Goal: Transaction & Acquisition: Purchase product/service

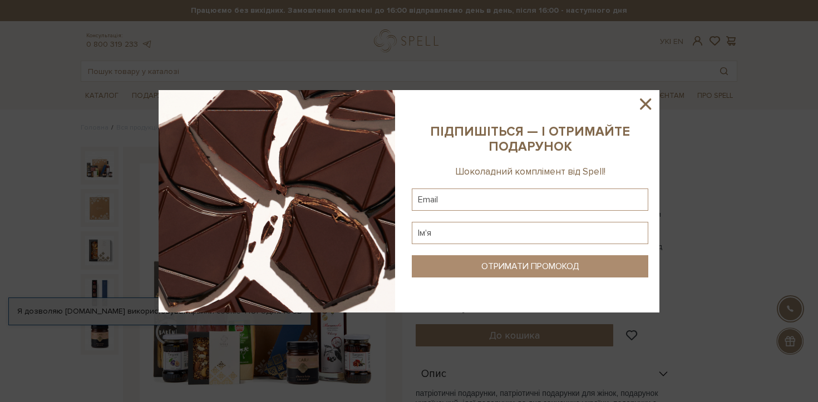
click at [635, 100] on sys-column-static at bounding box center [530, 201] width 259 height 223
click at [643, 102] on icon at bounding box center [645, 103] width 11 height 11
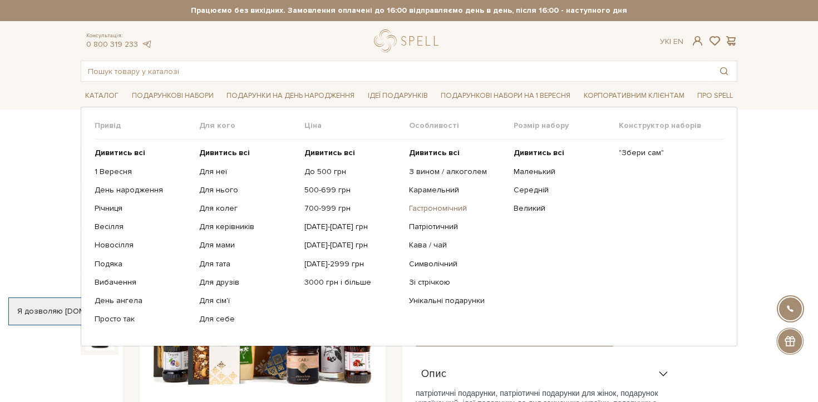
click at [448, 206] on link "Гастрономічний" at bounding box center [457, 209] width 96 height 10
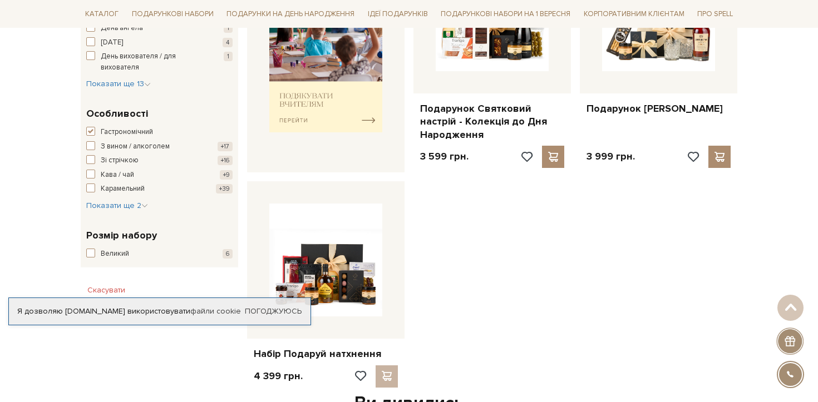
scroll to position [515, 0]
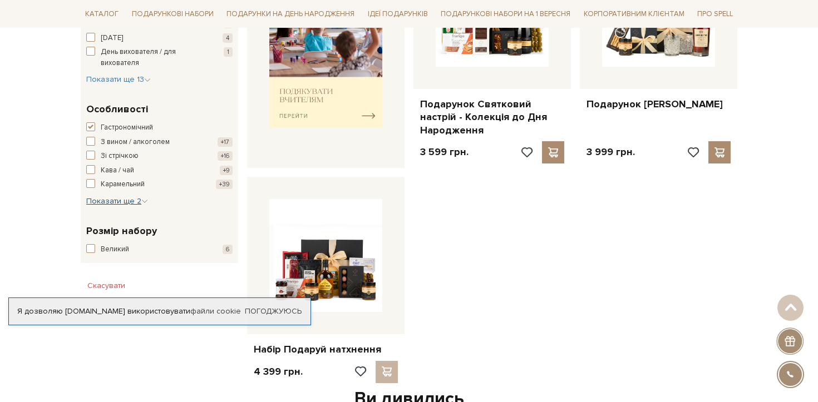
click at [129, 206] on button "Показати ще 2 Сховати" at bounding box center [117, 201] width 62 height 11
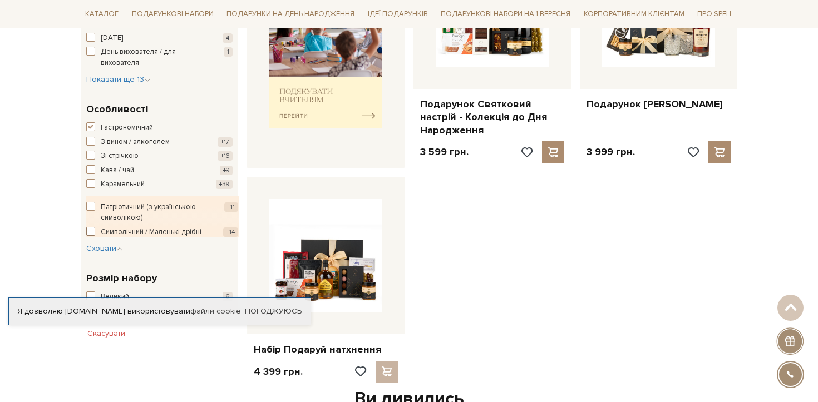
click at [121, 232] on span "Символічний / Маленькі дрібні" at bounding box center [151, 232] width 101 height 11
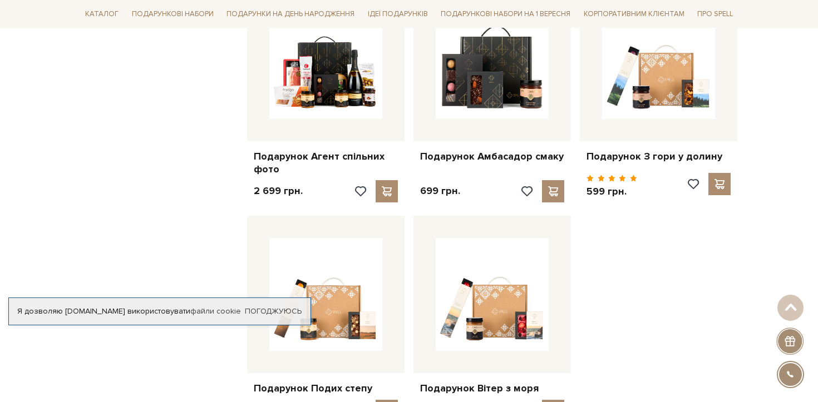
scroll to position [1190, 0]
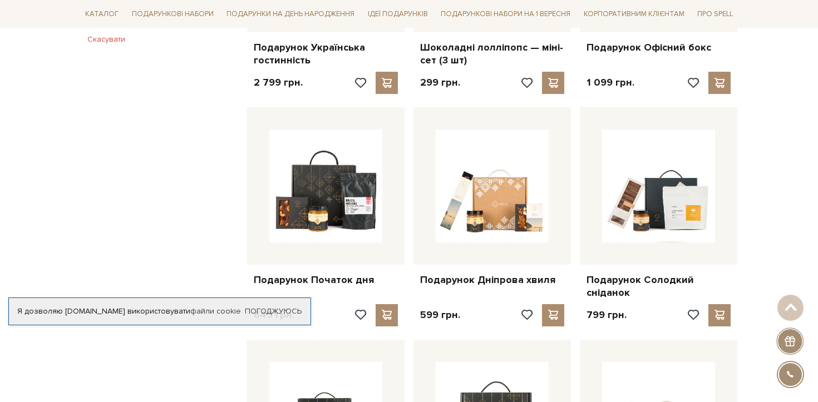
scroll to position [816, 0]
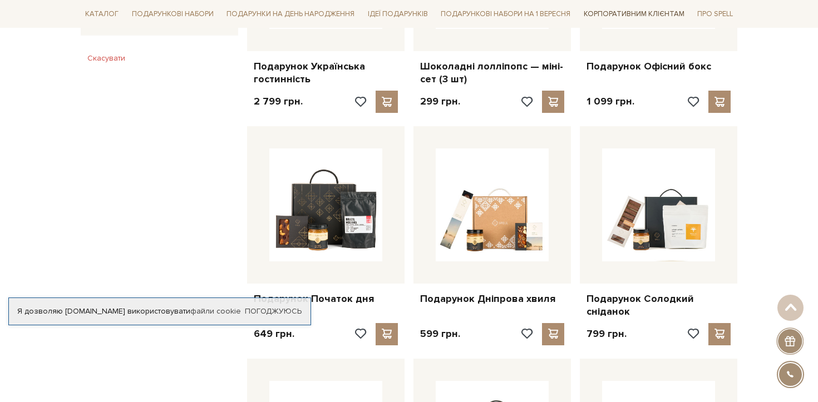
click at [644, 8] on link "Корпоративним клієнтам" at bounding box center [634, 13] width 110 height 19
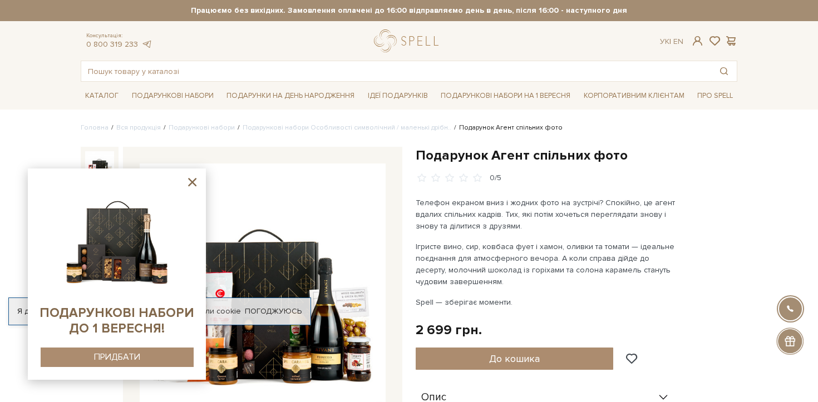
click at [265, 290] on img at bounding box center [263, 287] width 246 height 246
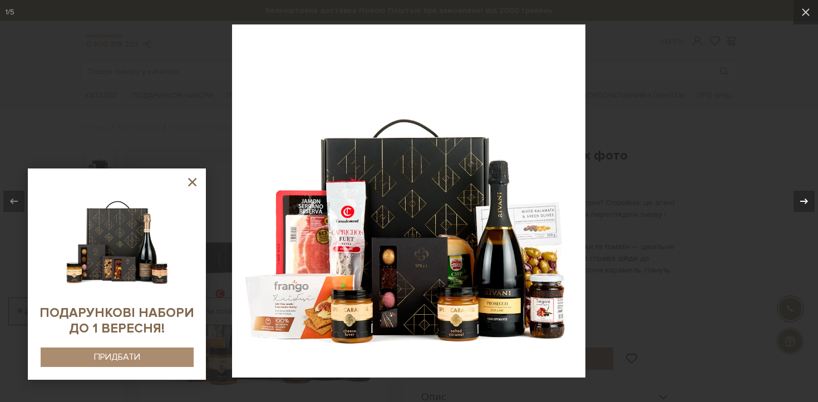
click at [807, 204] on icon at bounding box center [803, 201] width 13 height 13
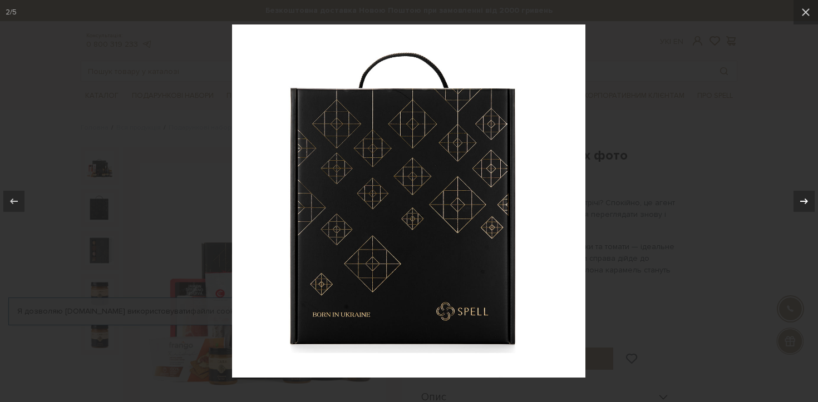
click at [807, 204] on icon at bounding box center [803, 201] width 13 height 13
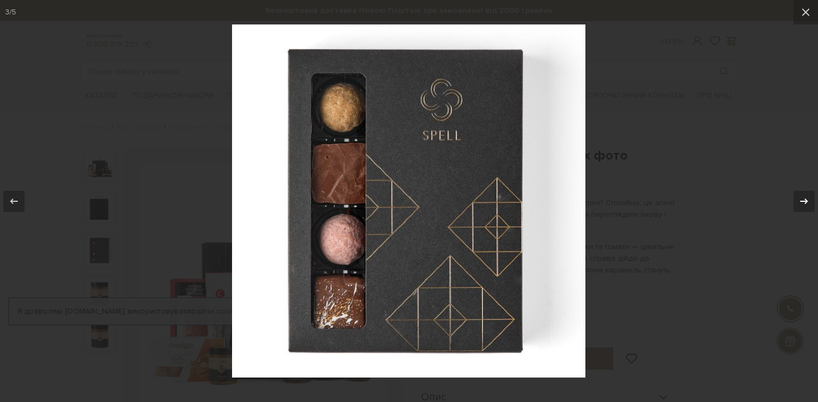
click at [807, 204] on icon at bounding box center [803, 201] width 13 height 13
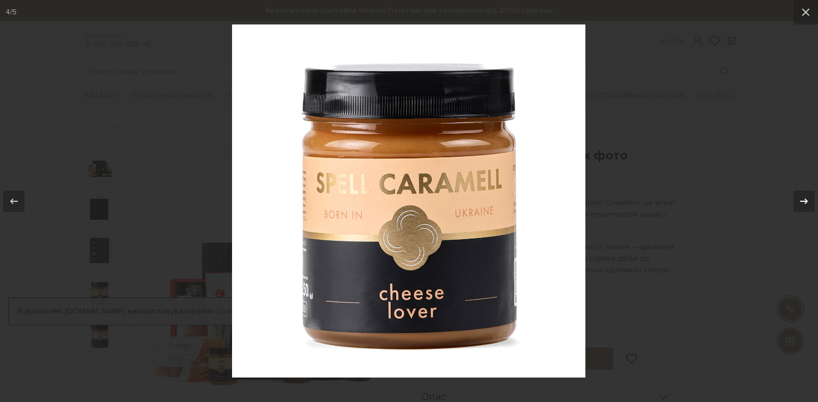
click at [807, 204] on icon at bounding box center [803, 201] width 13 height 13
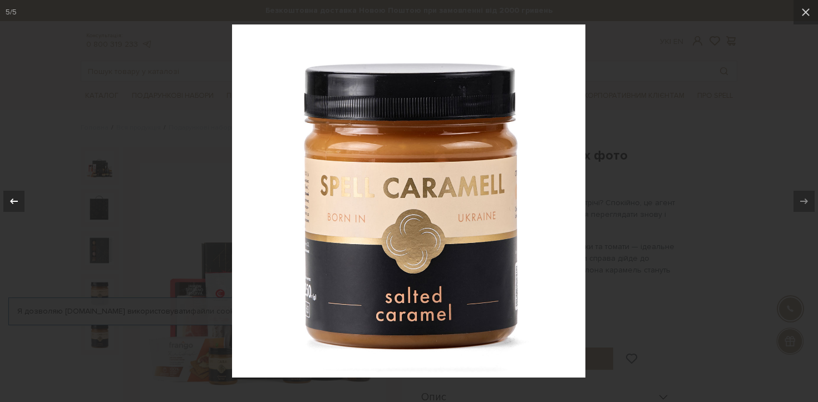
click at [9, 202] on icon at bounding box center [13, 201] width 13 height 13
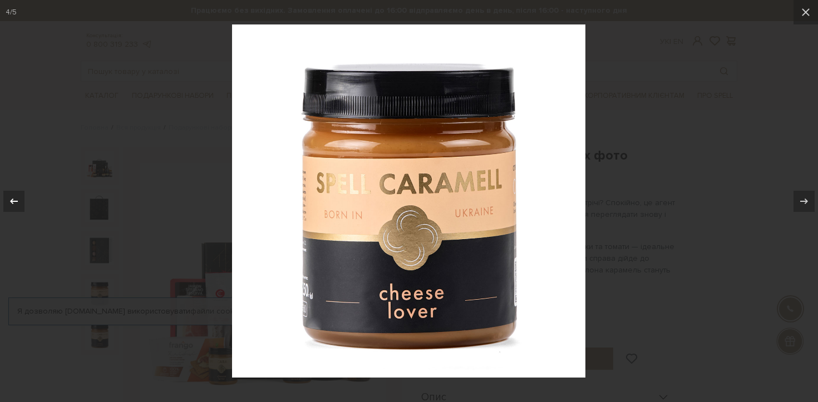
click at [9, 202] on icon at bounding box center [13, 201] width 13 height 13
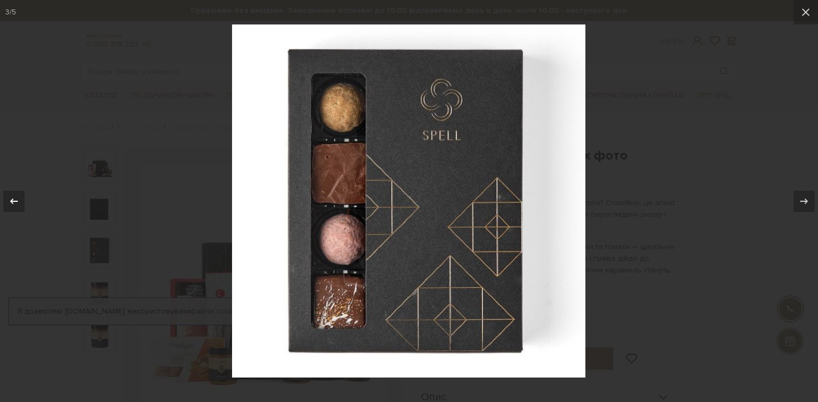
click at [9, 202] on icon at bounding box center [13, 201] width 13 height 13
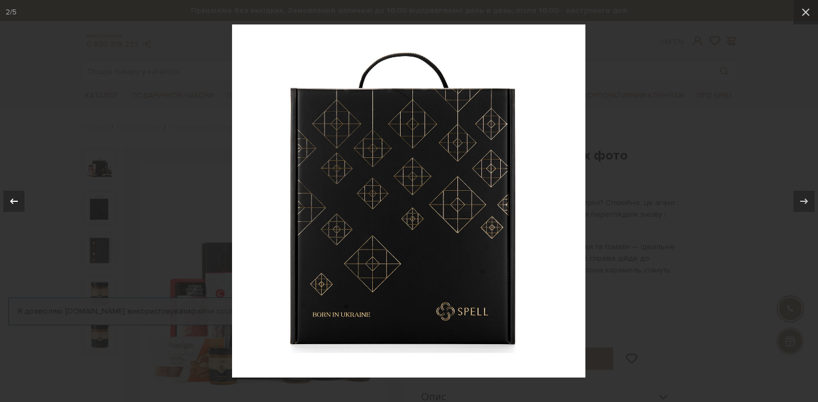
click at [15, 199] on icon at bounding box center [13, 201] width 13 height 13
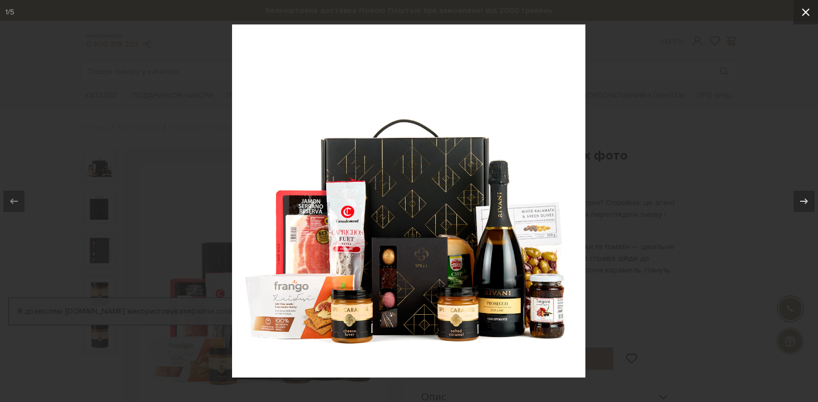
click at [807, 15] on icon at bounding box center [805, 12] width 13 height 13
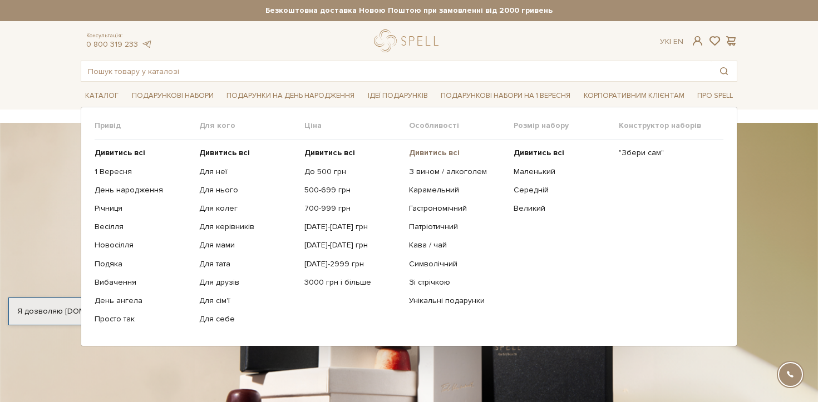
click at [429, 151] on b "Дивитись всі" at bounding box center [434, 152] width 51 height 9
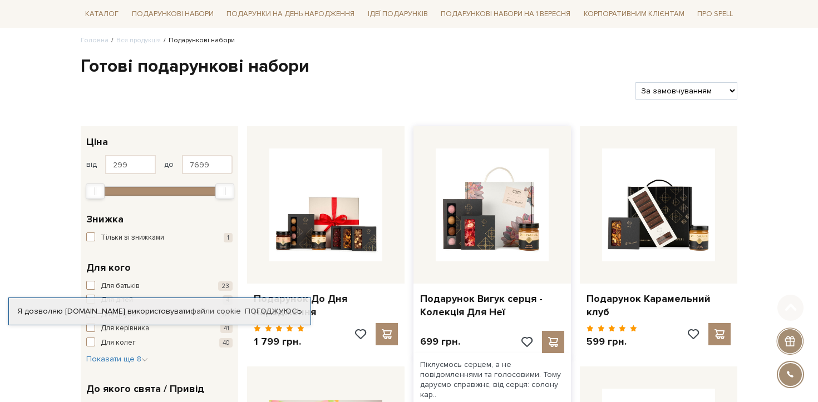
scroll to position [90, 0]
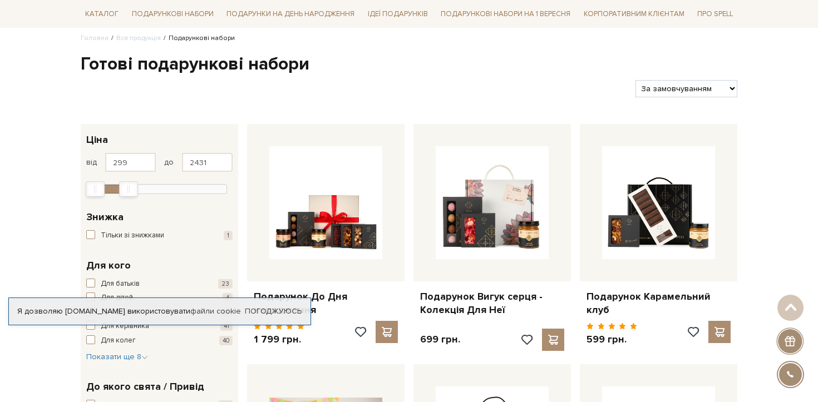
type input "2461"
drag, startPoint x: 228, startPoint y: 191, endPoint x: 132, endPoint y: 190, distance: 95.7
click at [132, 190] on div "Max" at bounding box center [129, 189] width 18 height 14
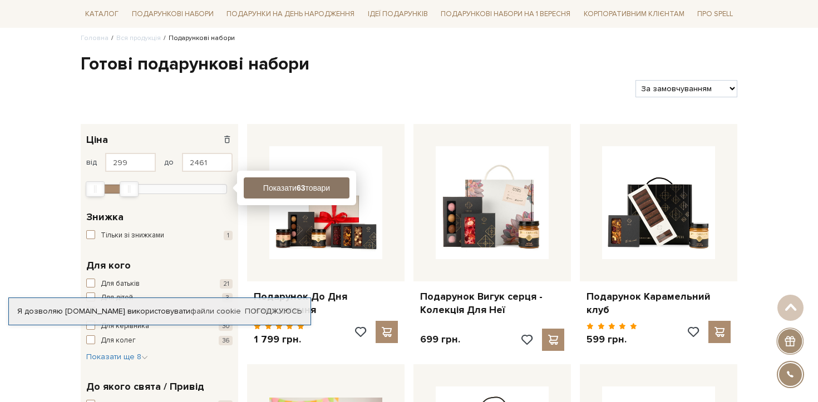
click at [298, 188] on b "63" at bounding box center [301, 188] width 9 height 9
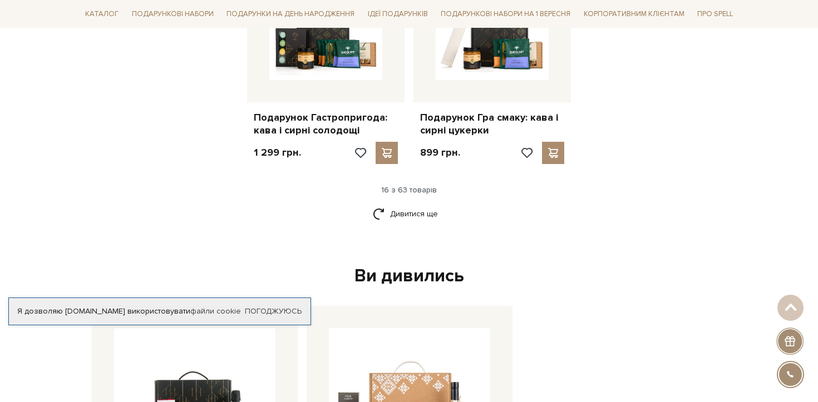
scroll to position [1476, 0]
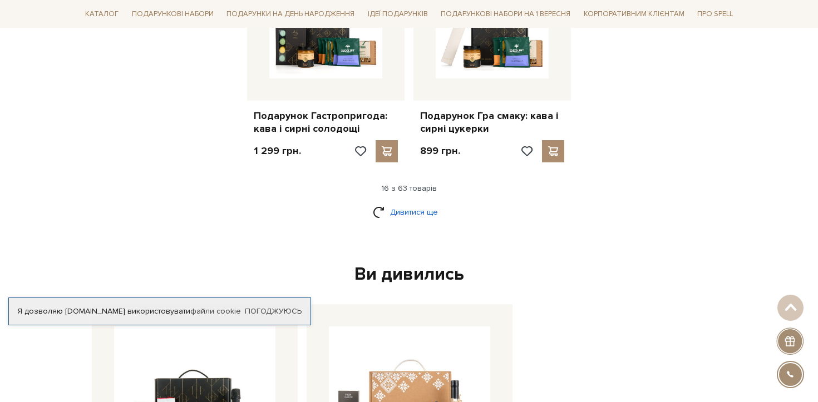
click at [419, 211] on link "Дивитися ще" at bounding box center [409, 211] width 72 height 19
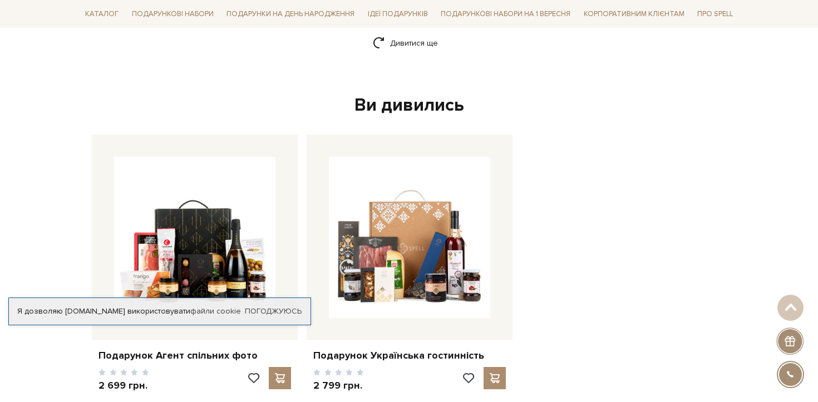
scroll to position [2797, 0]
